Goal: Navigation & Orientation: Find specific page/section

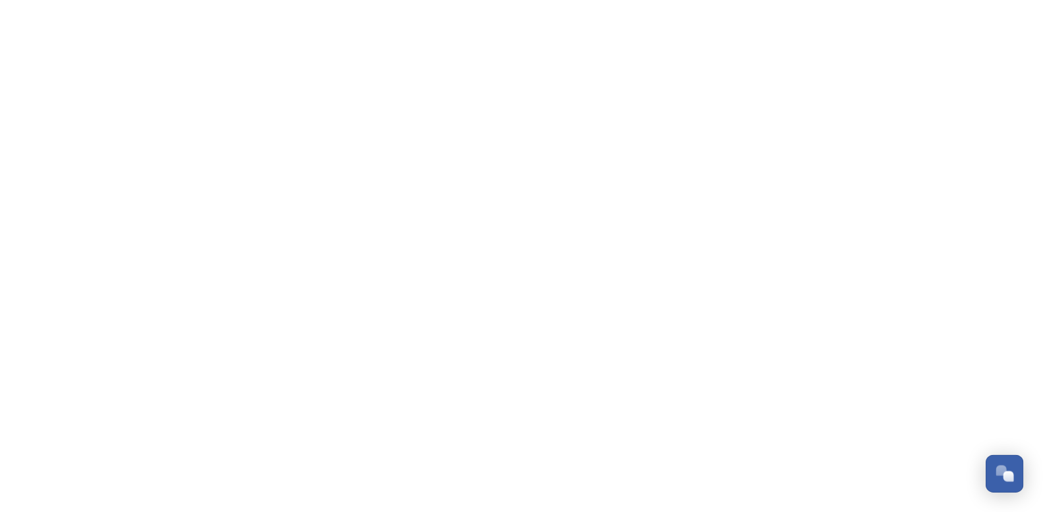
scroll to position [557, 0]
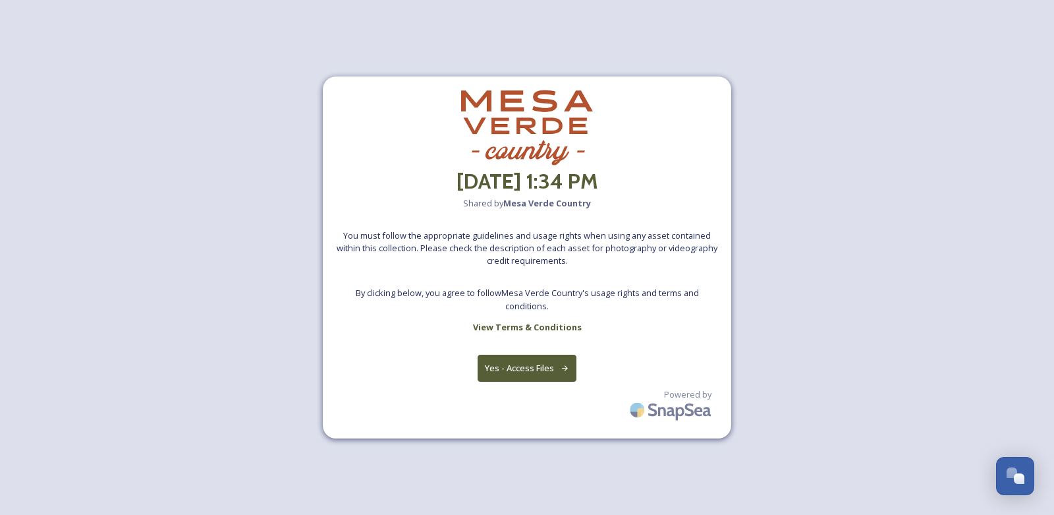
click at [532, 371] on button "Yes - Access Files" at bounding box center [527, 368] width 99 height 27
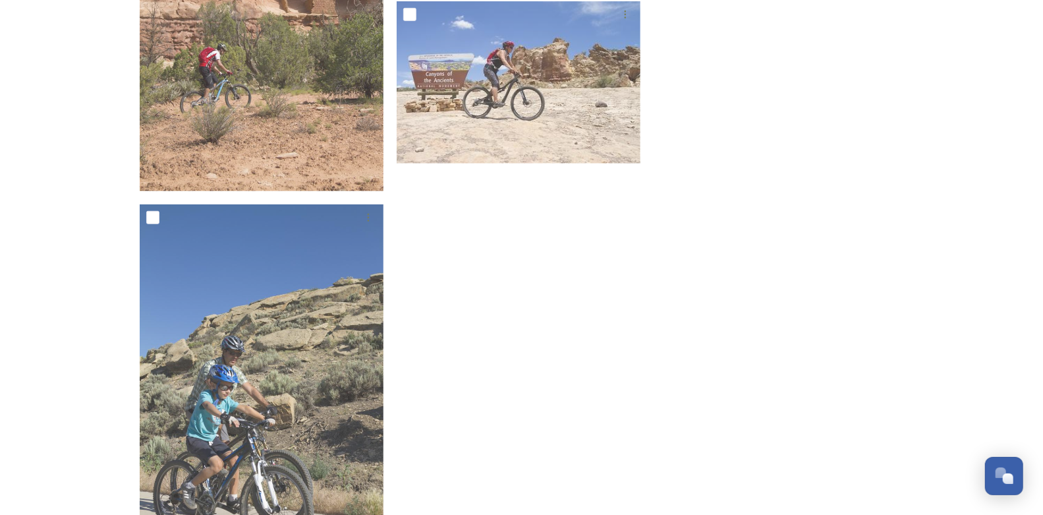
scroll to position [490, 0]
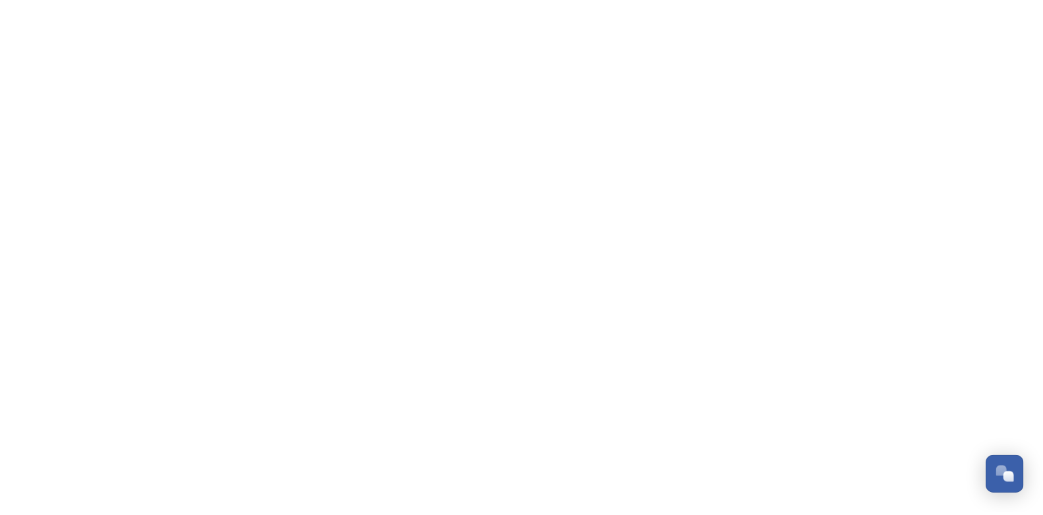
scroll to position [557, 0]
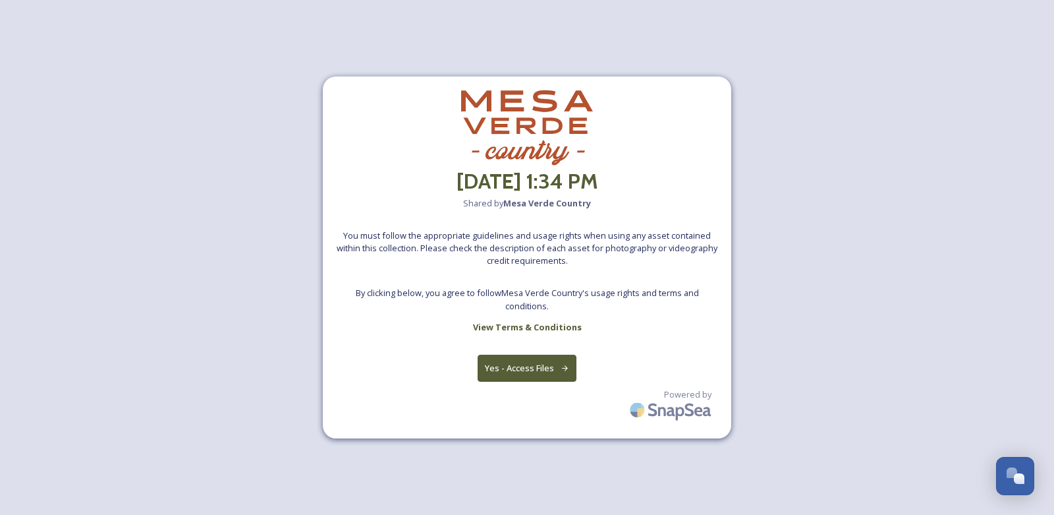
click at [567, 375] on button "Yes - Access Files" at bounding box center [527, 368] width 99 height 27
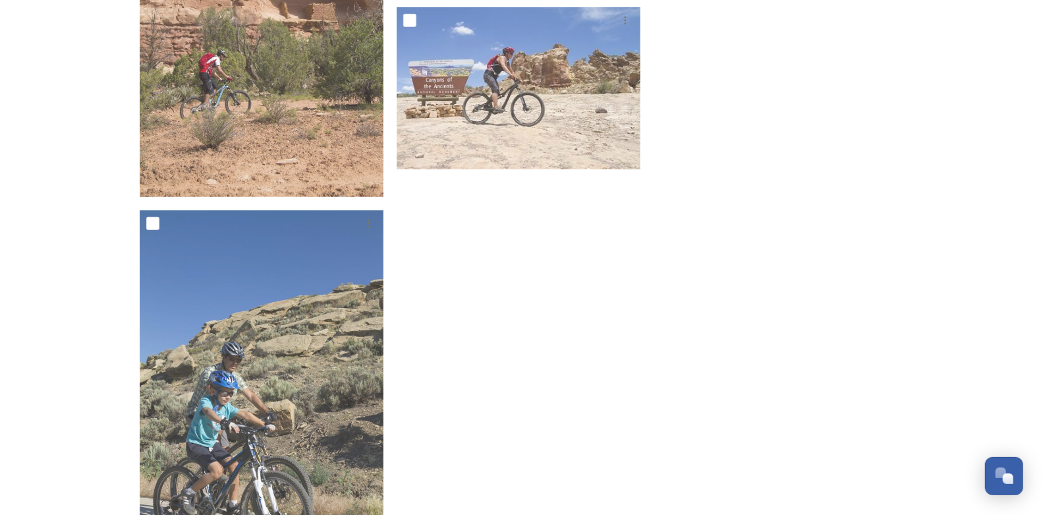
scroll to position [535, 0]
